Goal: Transaction & Acquisition: Purchase product/service

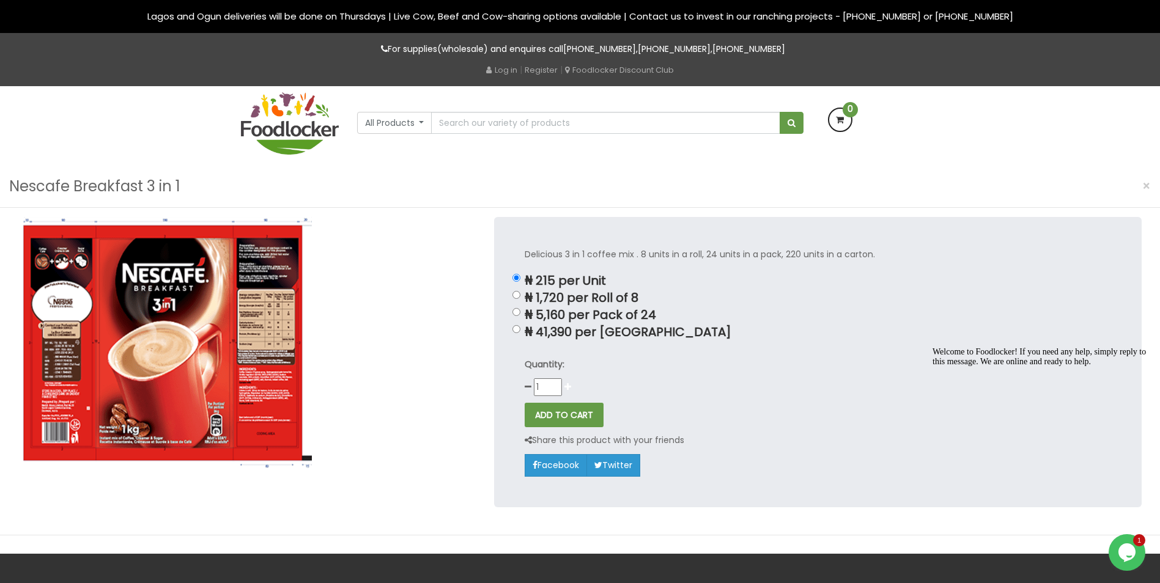
click at [567, 388] on icon at bounding box center [567, 387] width 7 height 9
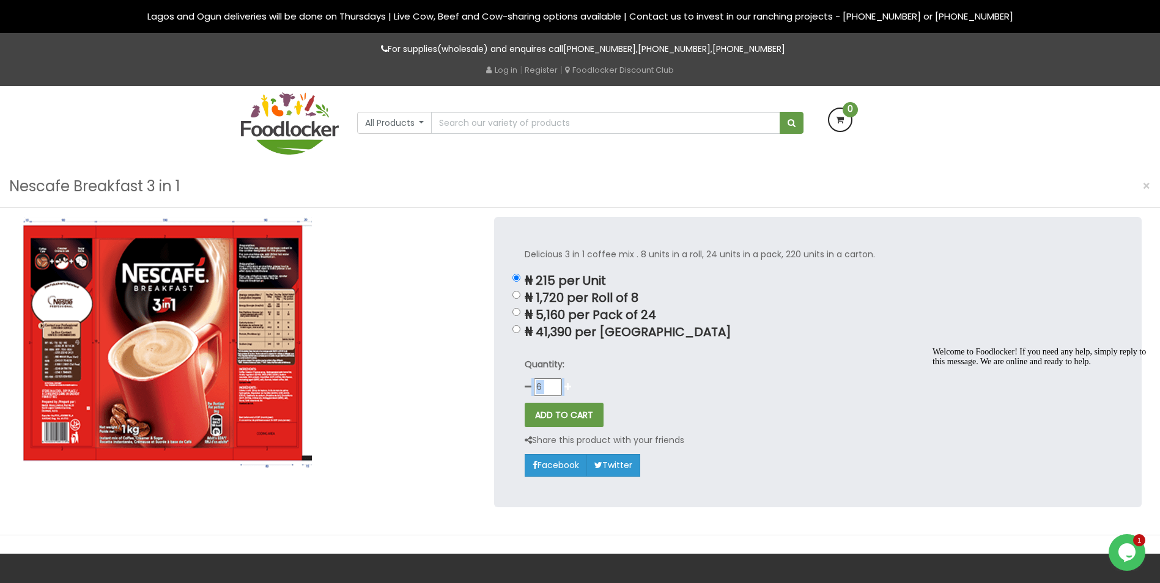
click at [567, 388] on icon at bounding box center [567, 387] width 7 height 9
type input "10"
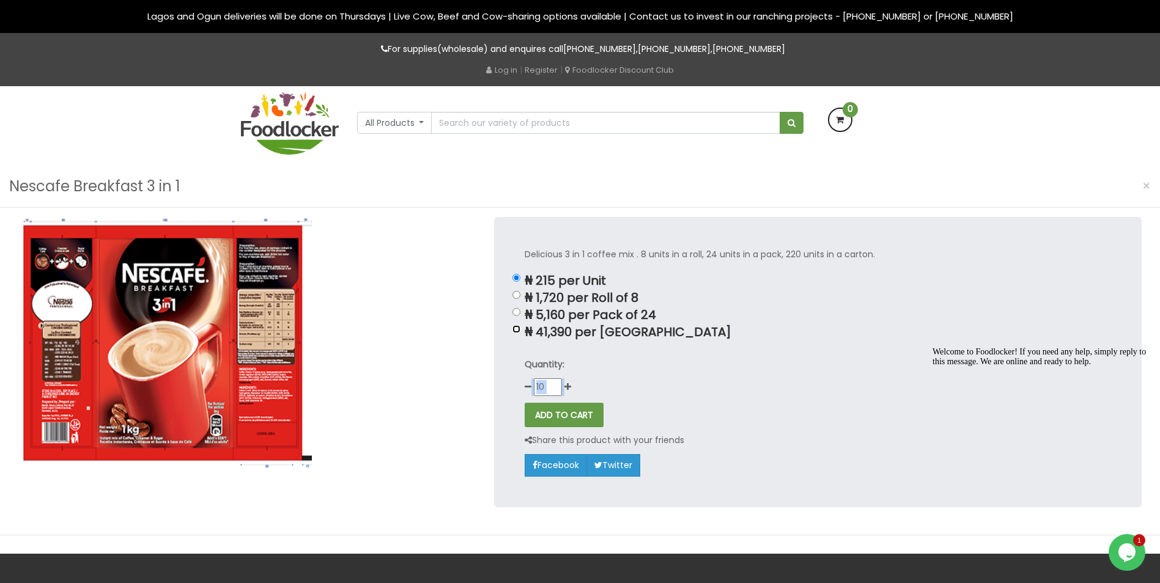
drag, startPoint x: 567, startPoint y: 388, endPoint x: 517, endPoint y: 330, distance: 76.3
click at [517, 330] on input "₦ 41,390 per [GEOGRAPHIC_DATA]" at bounding box center [516, 329] width 8 height 8
radio input "true"
type input "1"
click at [569, 416] on button "ADD TO CART" at bounding box center [564, 415] width 79 height 24
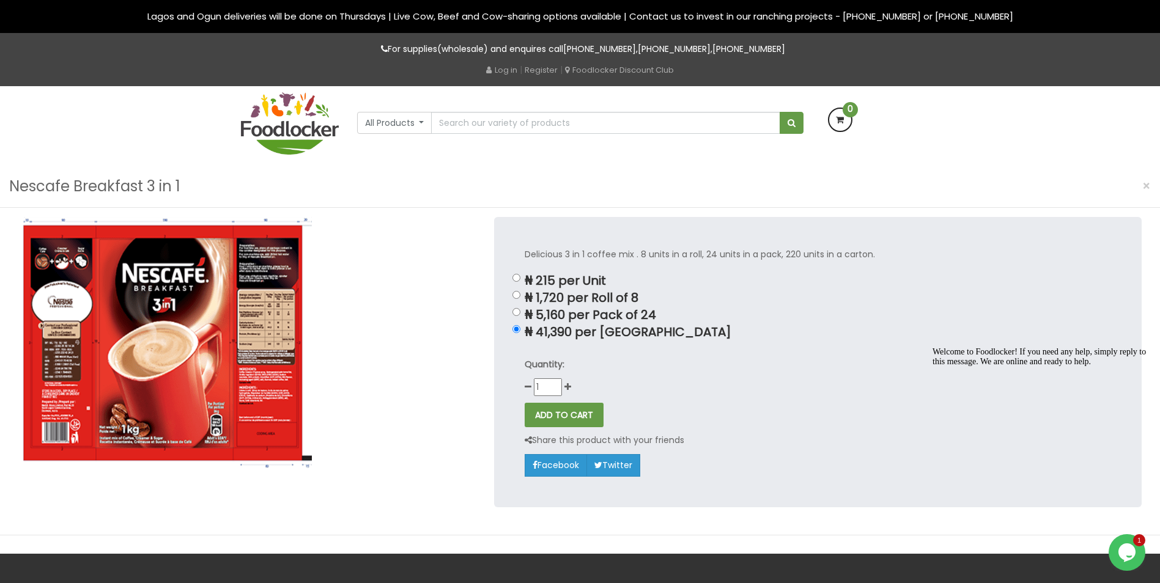
drag, startPoint x: 666, startPoint y: 402, endPoint x: 646, endPoint y: 405, distance: 20.4
click at [664, 404] on div "ADD TO CART" at bounding box center [818, 415] width 586 height 24
